Goal: Task Accomplishment & Management: Manage account settings

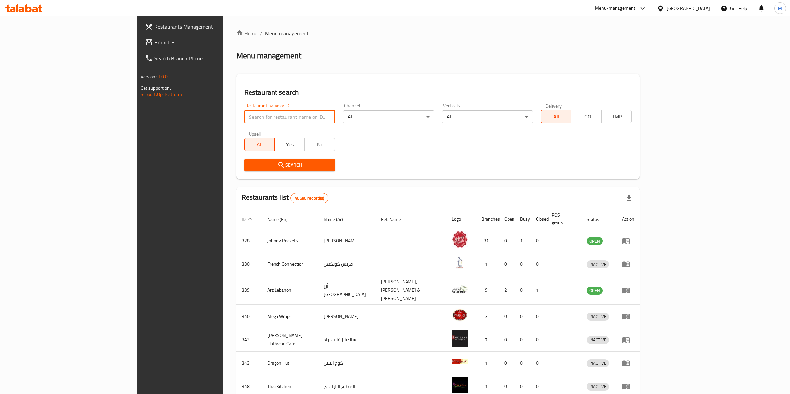
click at [244, 116] on input "search" at bounding box center [289, 116] width 91 height 13
paste input "642557"
type input "642557"
click at [249, 165] on span "Search" at bounding box center [289, 165] width 80 height 8
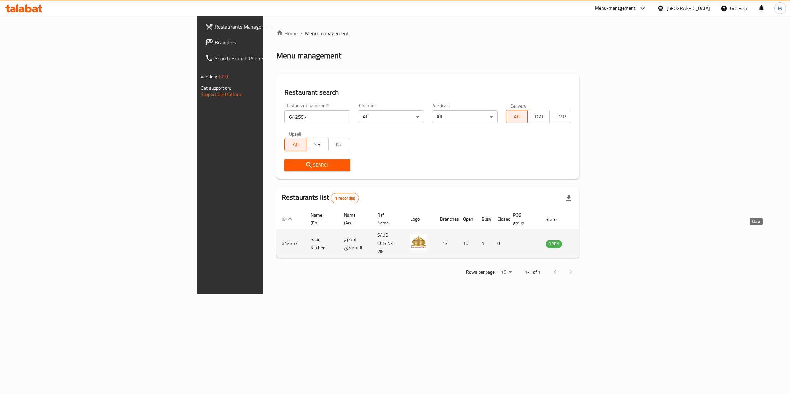
click at [588, 241] on icon "enhanced table" at bounding box center [583, 244] width 7 height 6
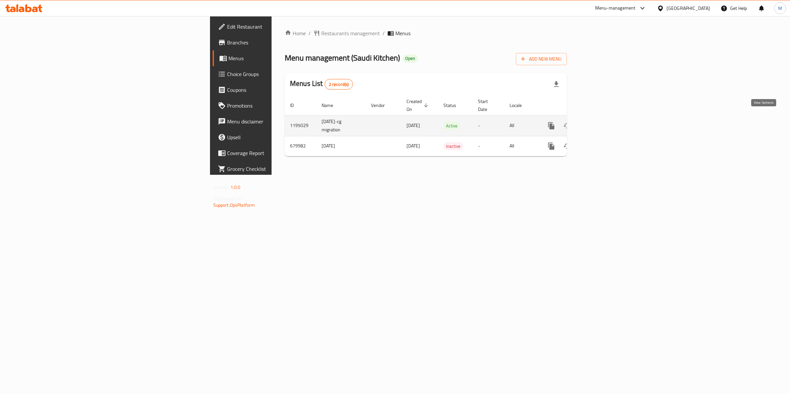
click at [602, 122] on icon "enhanced table" at bounding box center [598, 126] width 8 height 8
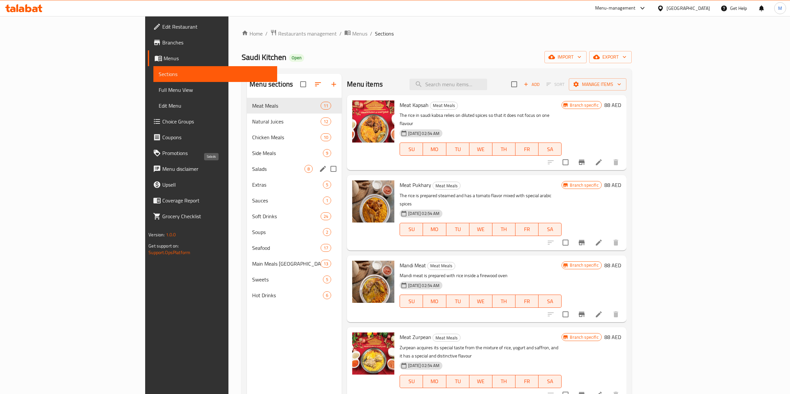
click at [252, 165] on span "Salads" at bounding box center [278, 169] width 52 height 8
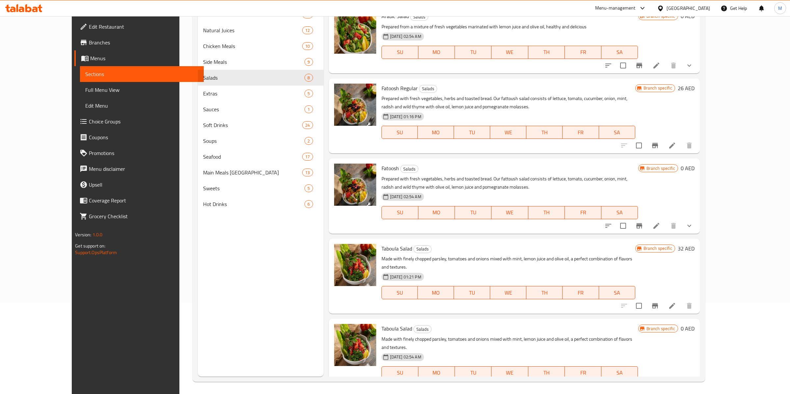
scroll to position [92, 0]
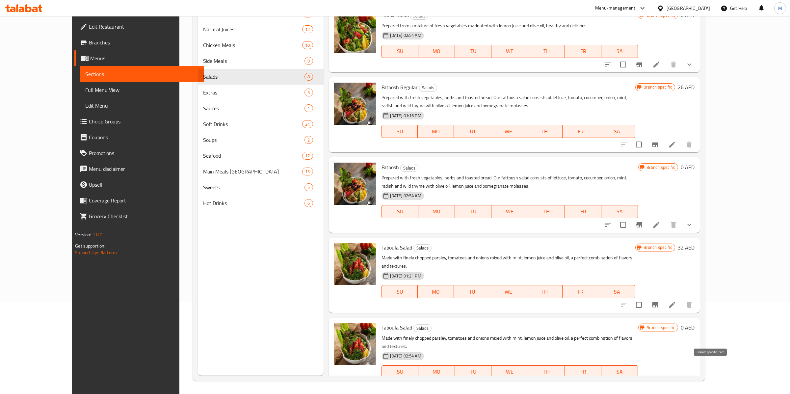
click at [642, 382] on icon "Branch-specific-item" at bounding box center [639, 384] width 6 height 5
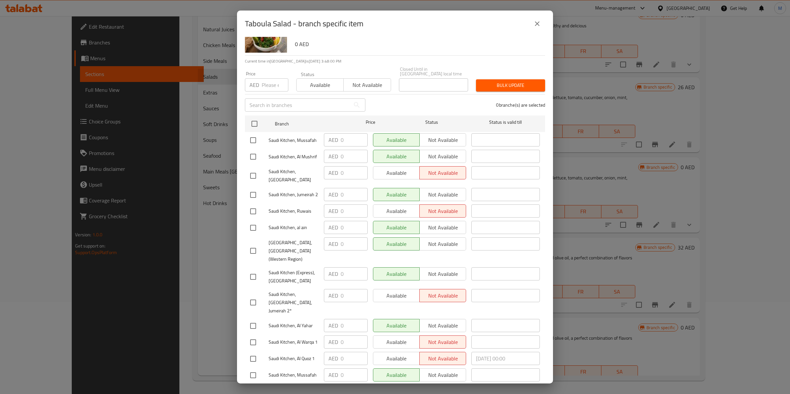
scroll to position [0, 0]
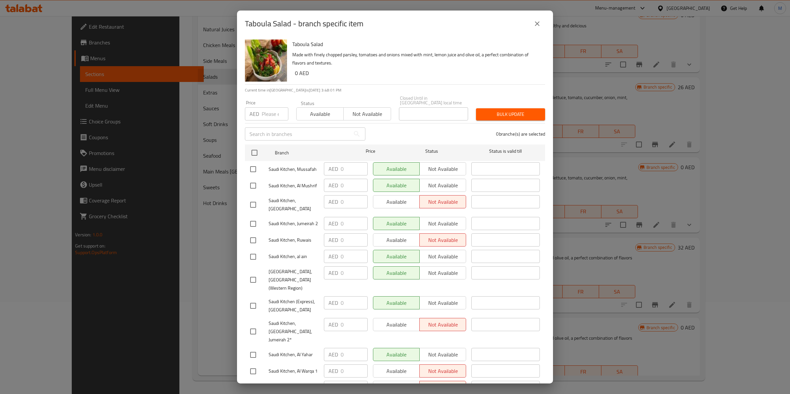
click at [538, 24] on icon "close" at bounding box center [537, 24] width 8 height 8
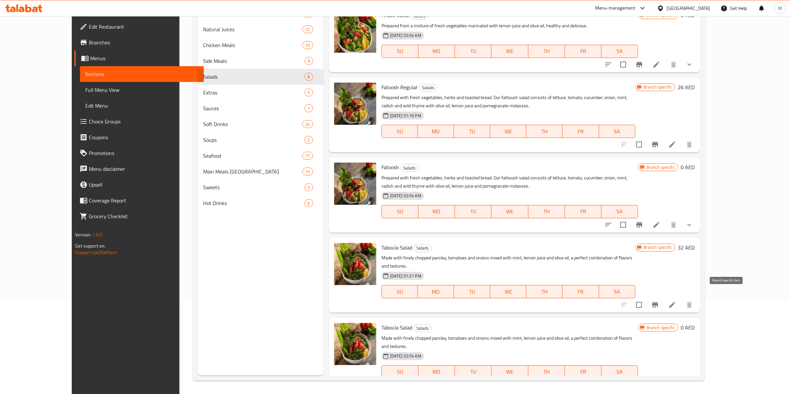
click at [659, 301] on icon "Branch-specific-item" at bounding box center [655, 305] width 8 height 8
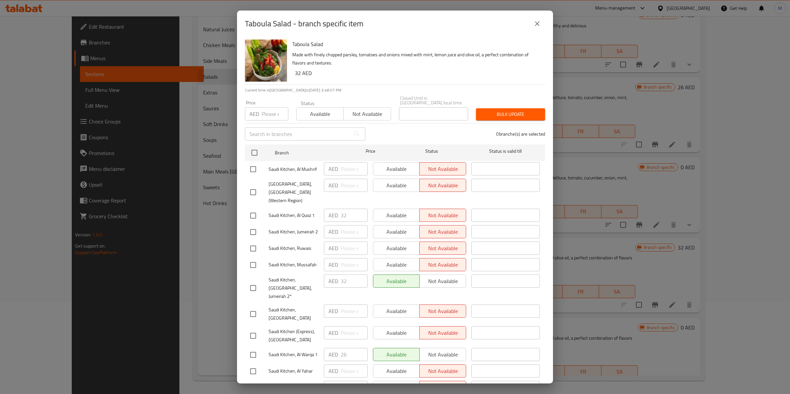
scroll to position [29, 0]
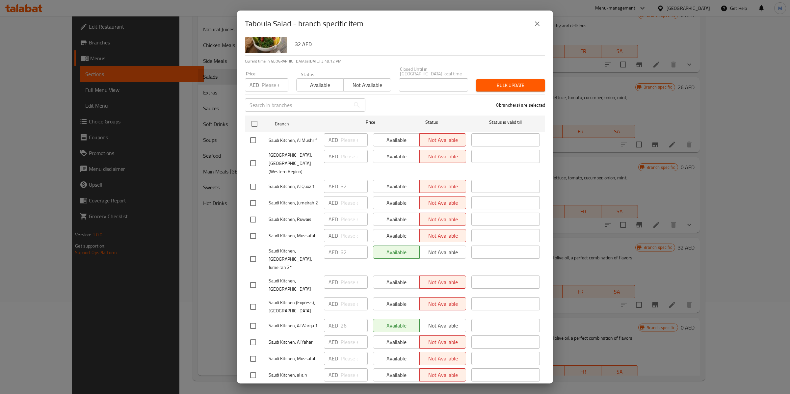
click at [339, 180] on div "AED 32 ​" at bounding box center [346, 186] width 44 height 13
click at [340, 180] on div "AED 32 ​" at bounding box center [346, 186] width 44 height 13
click at [251, 180] on input "checkbox" at bounding box center [253, 187] width 14 height 14
checkbox input "true"
click at [270, 80] on input "number" at bounding box center [275, 84] width 27 height 13
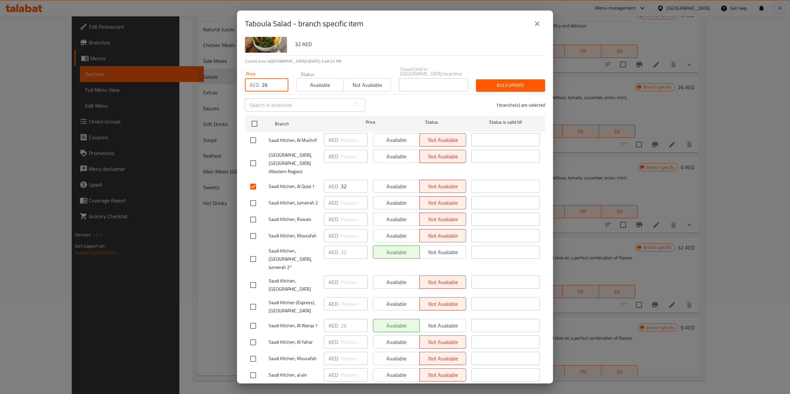
type input "26"
drag, startPoint x: 347, startPoint y: 180, endPoint x: 331, endPoint y: 180, distance: 15.5
click at [331, 180] on div "AED 32 ​" at bounding box center [346, 186] width 44 height 13
type input "26"
click at [383, 64] on div "Price AED 26 Price Status Available Not available Closed Until in [GEOGRAPHIC_D…" at bounding box center [395, 79] width 308 height 33
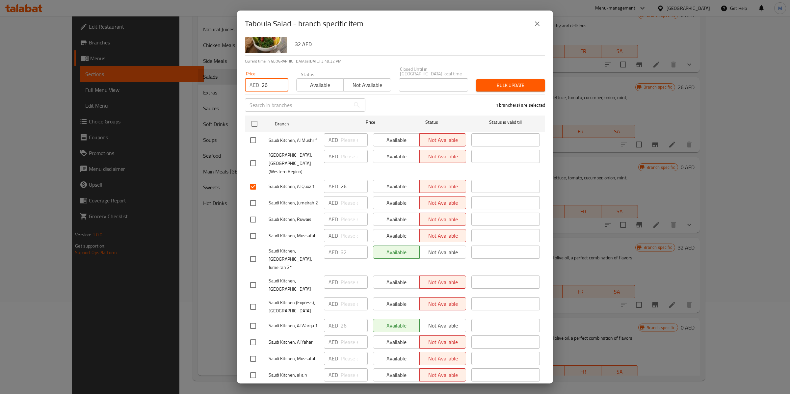
click at [271, 85] on input "26" at bounding box center [275, 84] width 27 height 13
click at [384, 62] on p "Current time in [GEOGRAPHIC_DATA] is [DATE] 3:48:34 PM" at bounding box center [395, 61] width 300 height 6
click at [385, 388] on span "Save" at bounding box center [394, 392] width 289 height 8
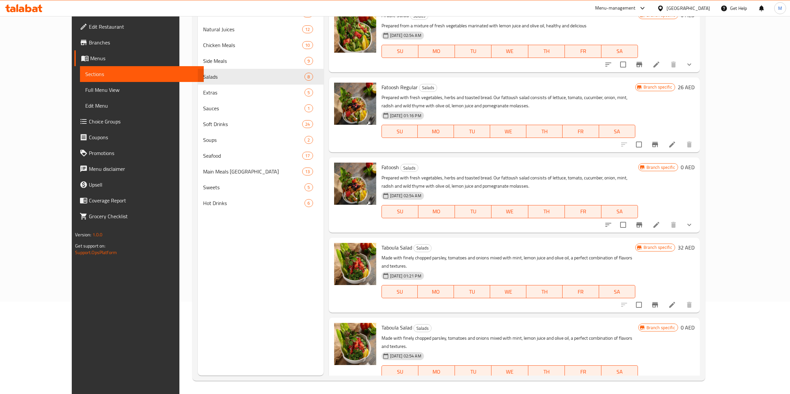
scroll to position [0, 0]
